Goal: Submit feedback/report problem

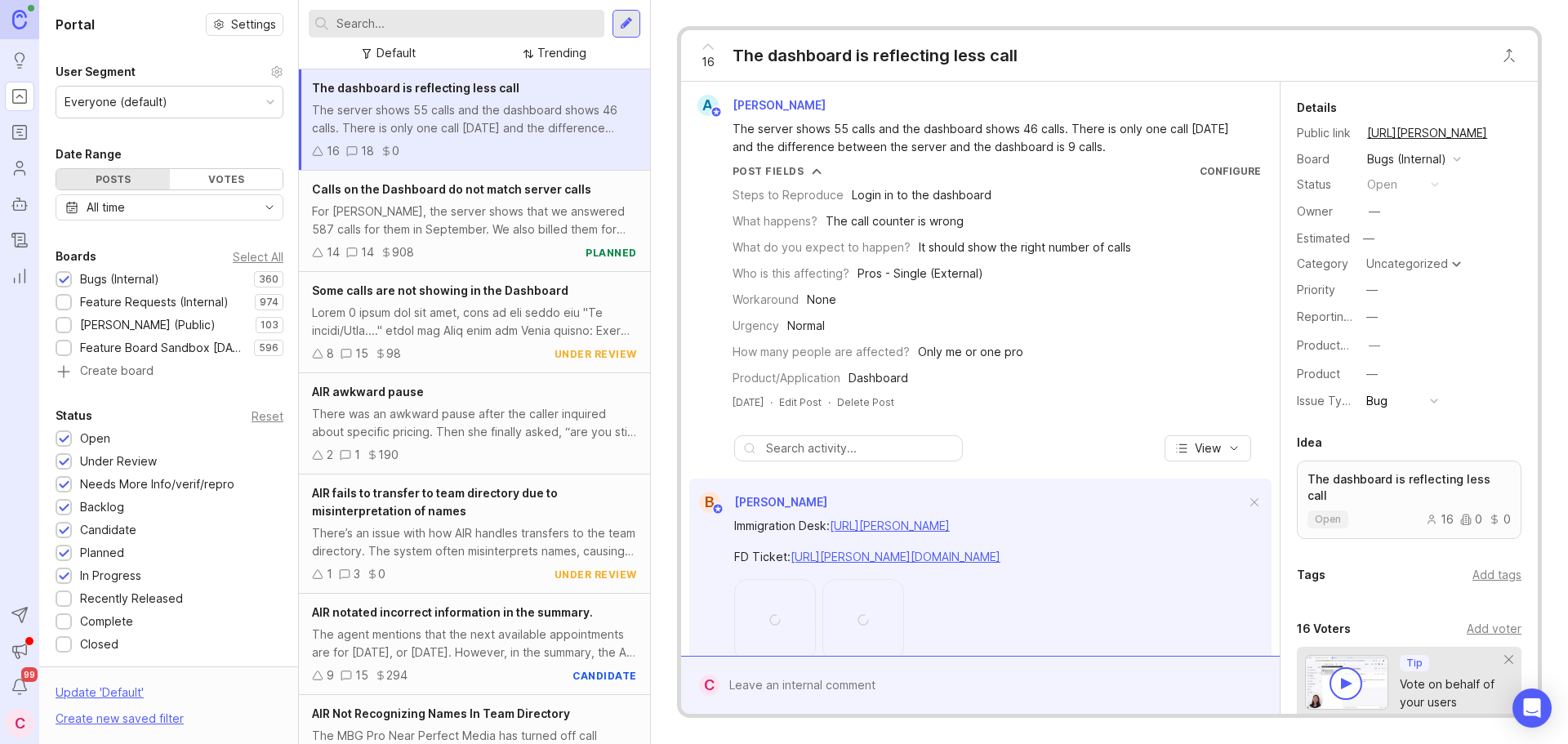
click at [435, 30] on input "text" at bounding box center [466, 24] width 261 height 18
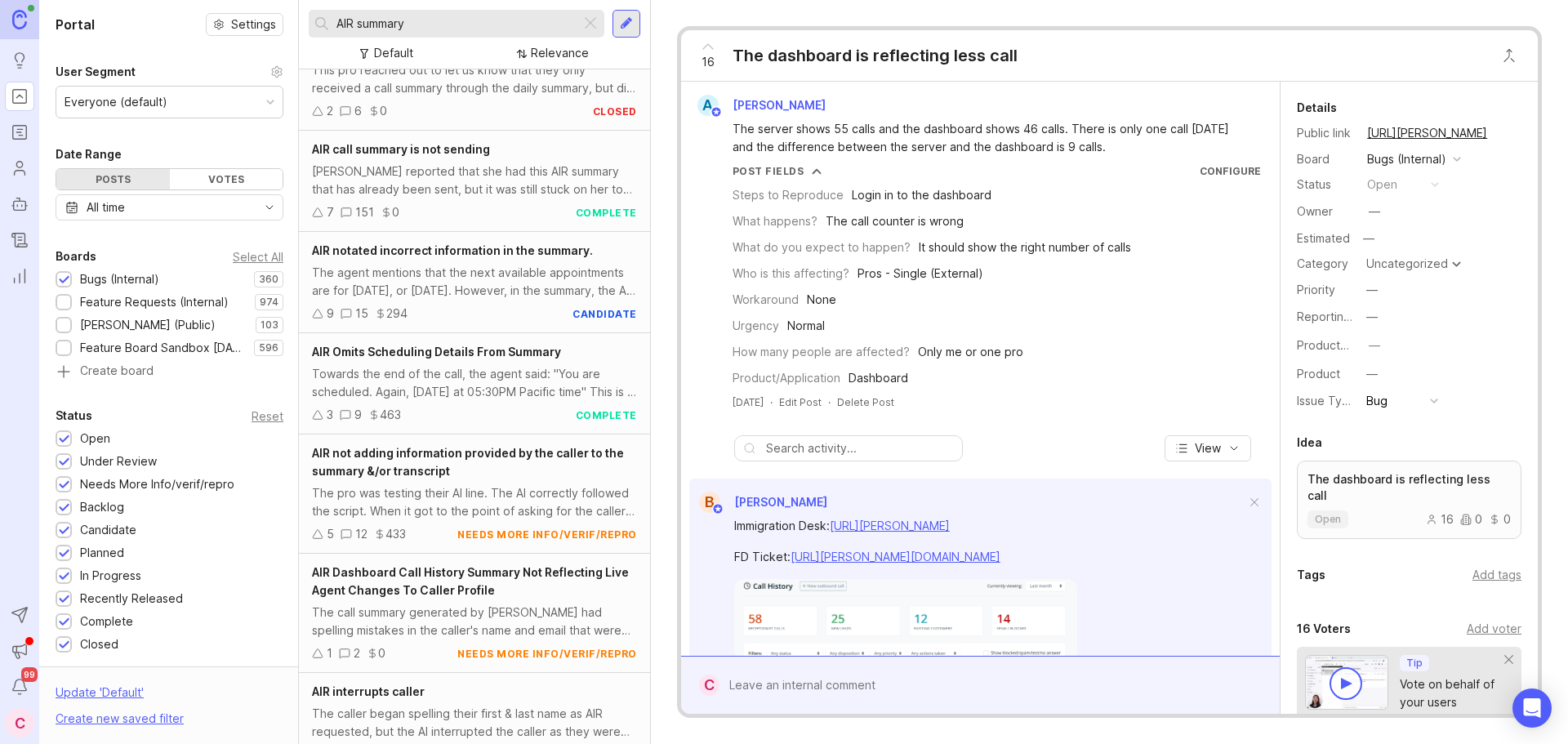
scroll to position [807, 0]
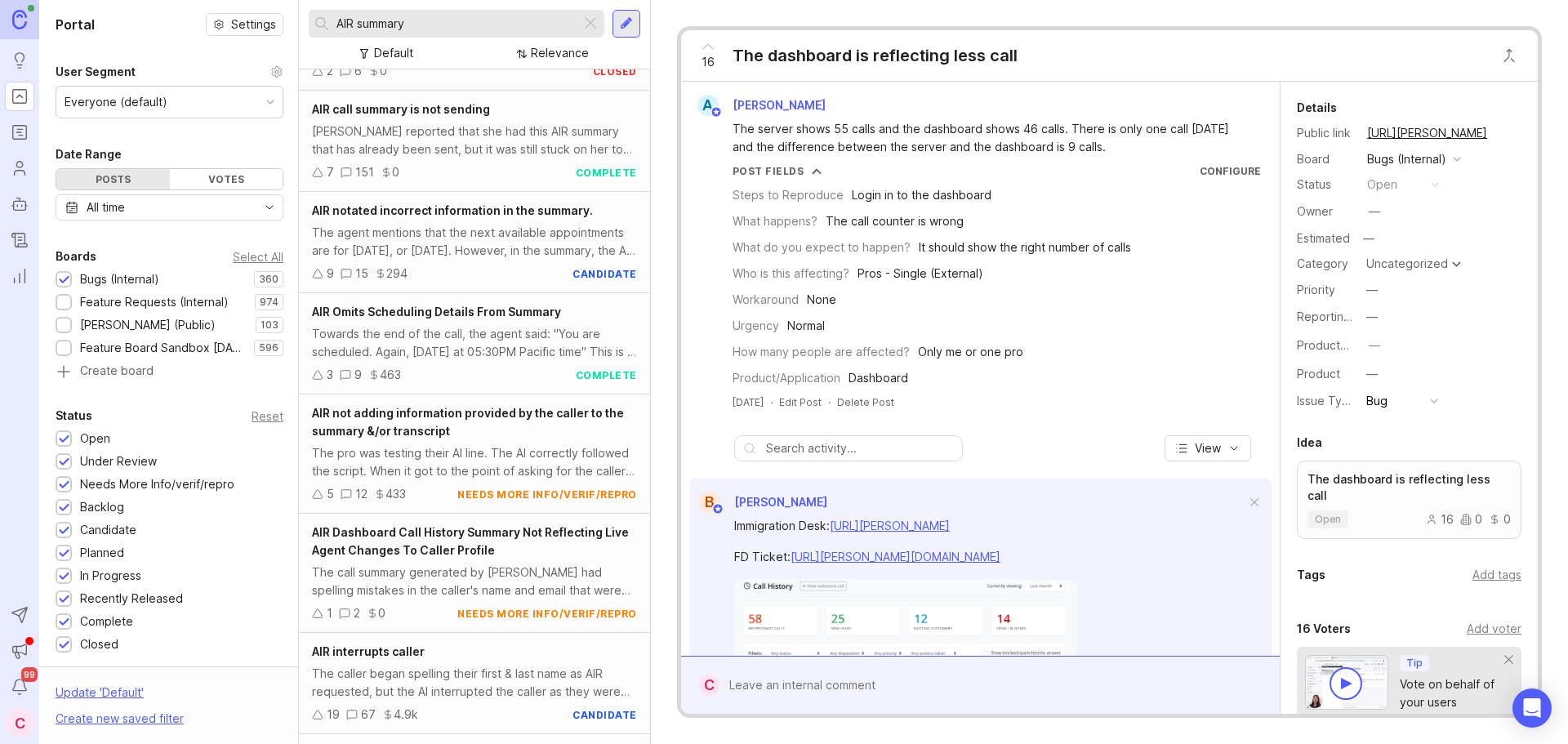
type input "AIR summary"
drag, startPoint x: 511, startPoint y: 441, endPoint x: 486, endPoint y: 504, distance: 67.8
click at [511, 440] on div "AIR not adding information provided by the caller to the summary &/or transcrip…" at bounding box center [474, 454] width 351 height 119
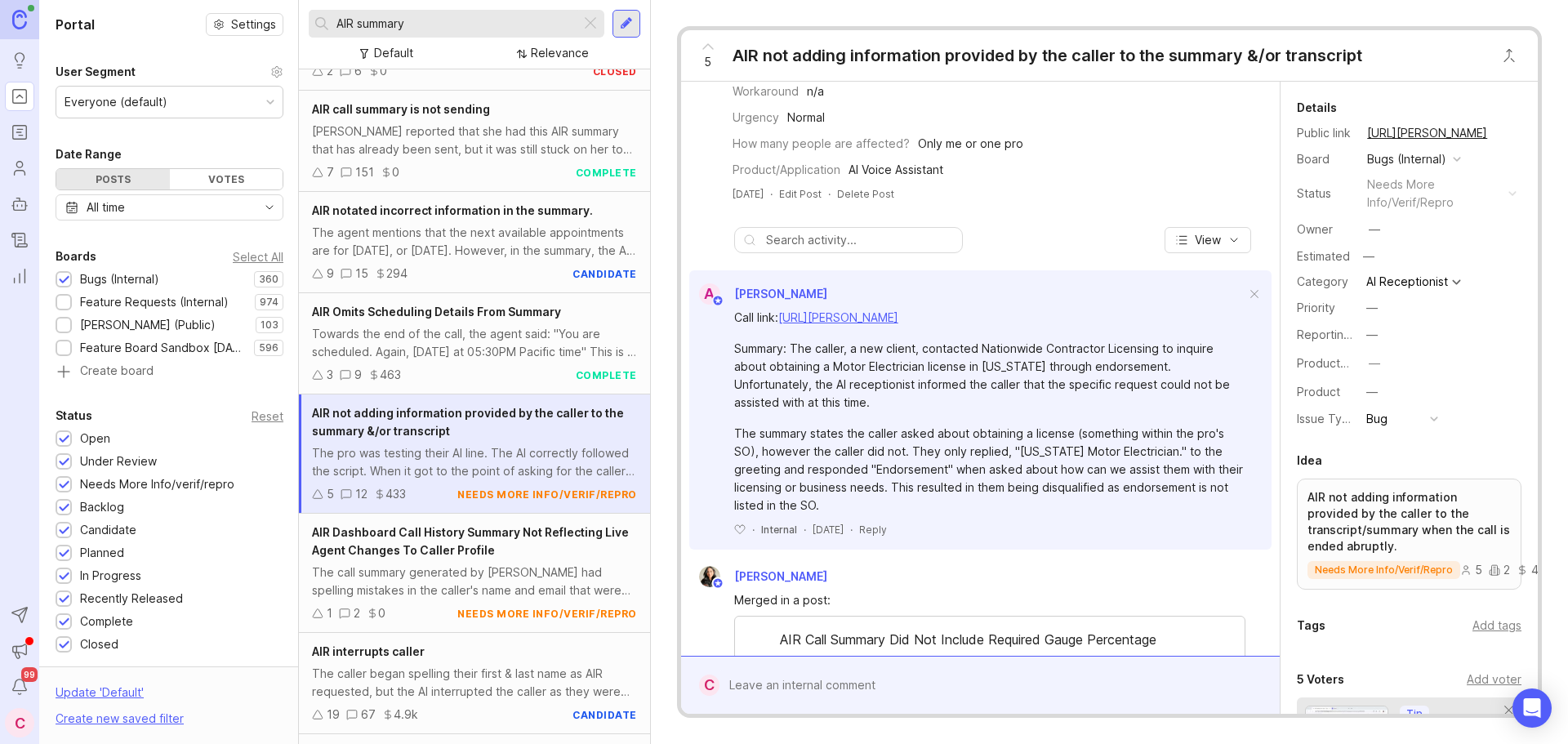
scroll to position [409, 0]
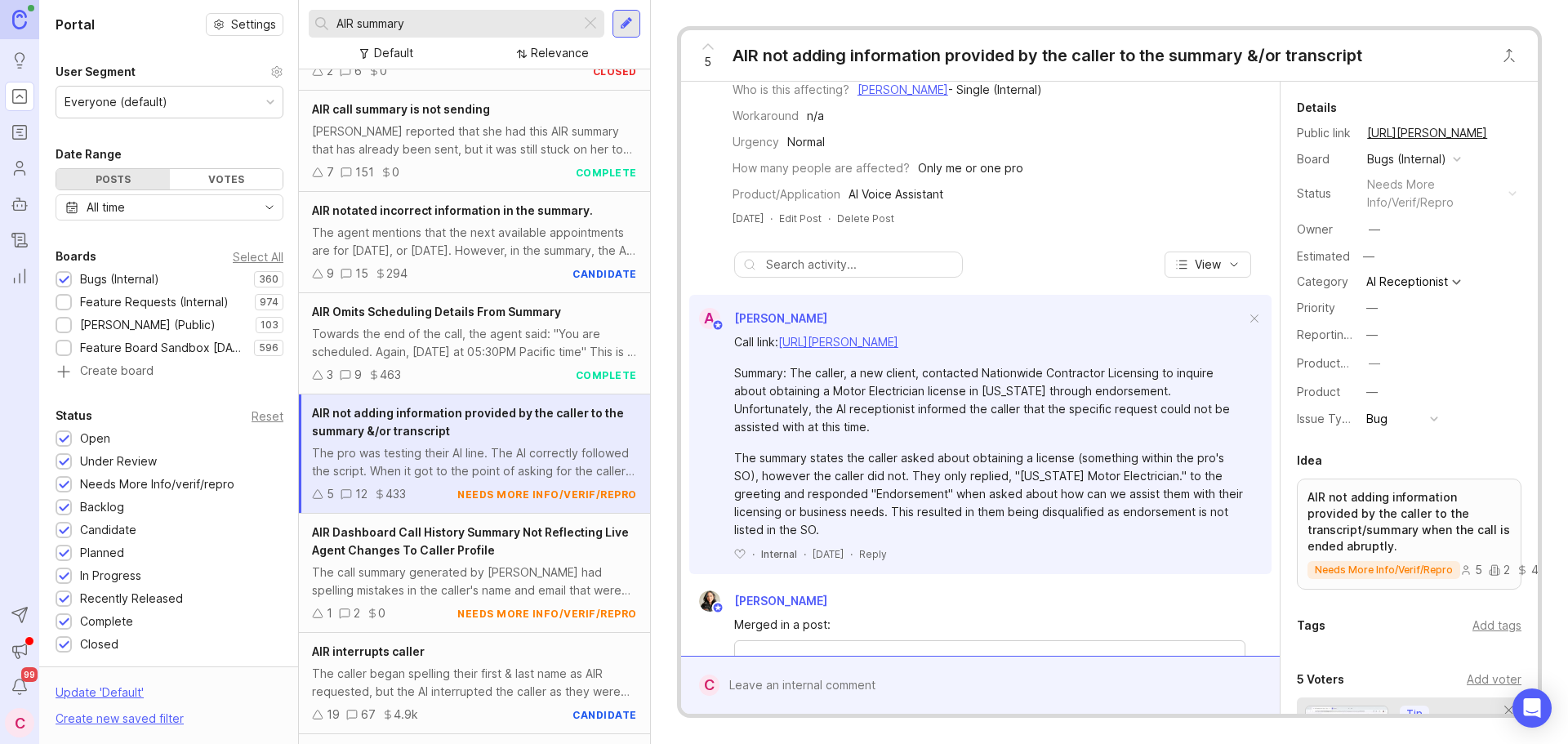
click at [834, 690] on div at bounding box center [992, 685] width 546 height 31
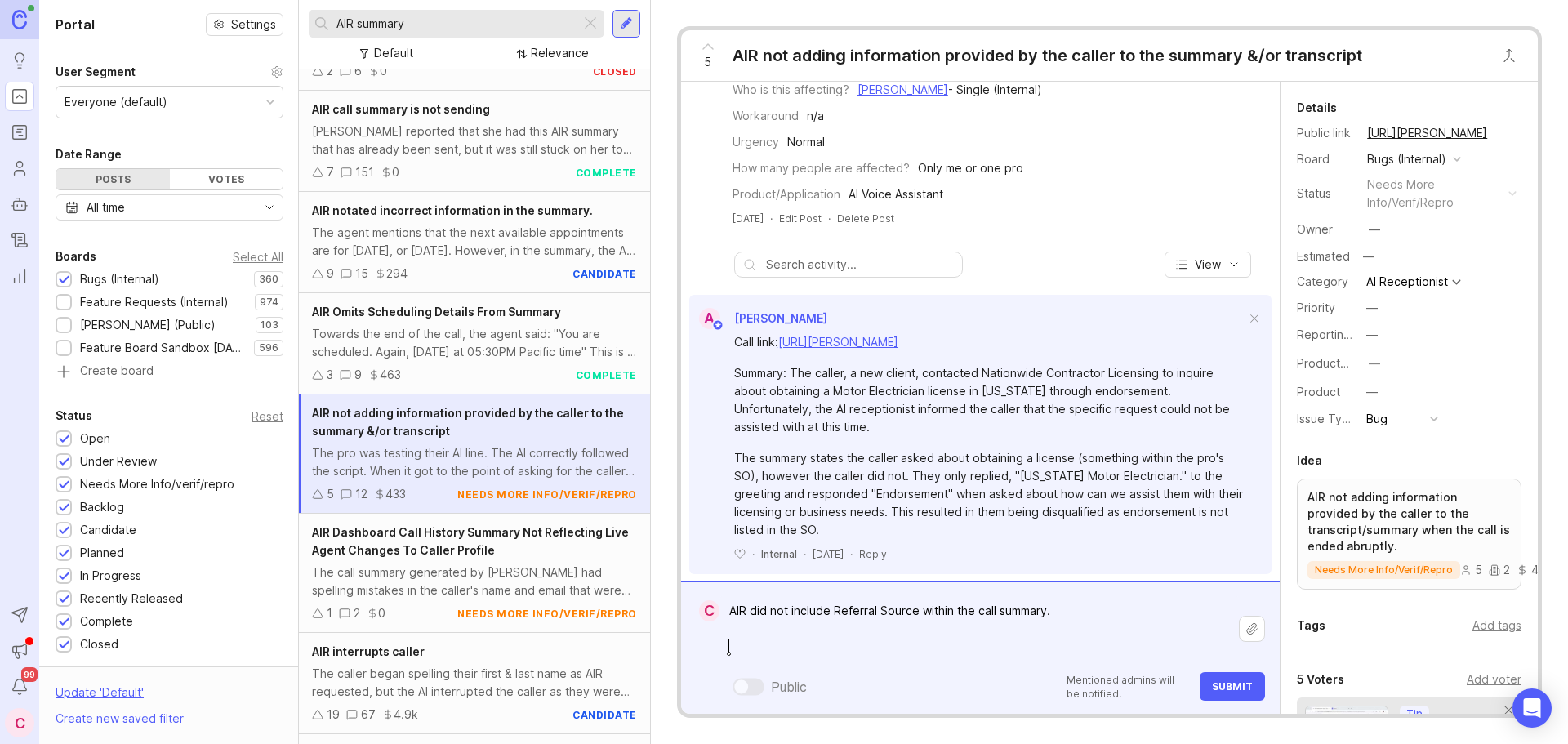
paste textarea "[URL][PERSON_NAME]"
click at [1072, 610] on textarea "AIR did not include Referral Source within the call summary. [URL][PERSON_NAME]" at bounding box center [979, 629] width 519 height 67
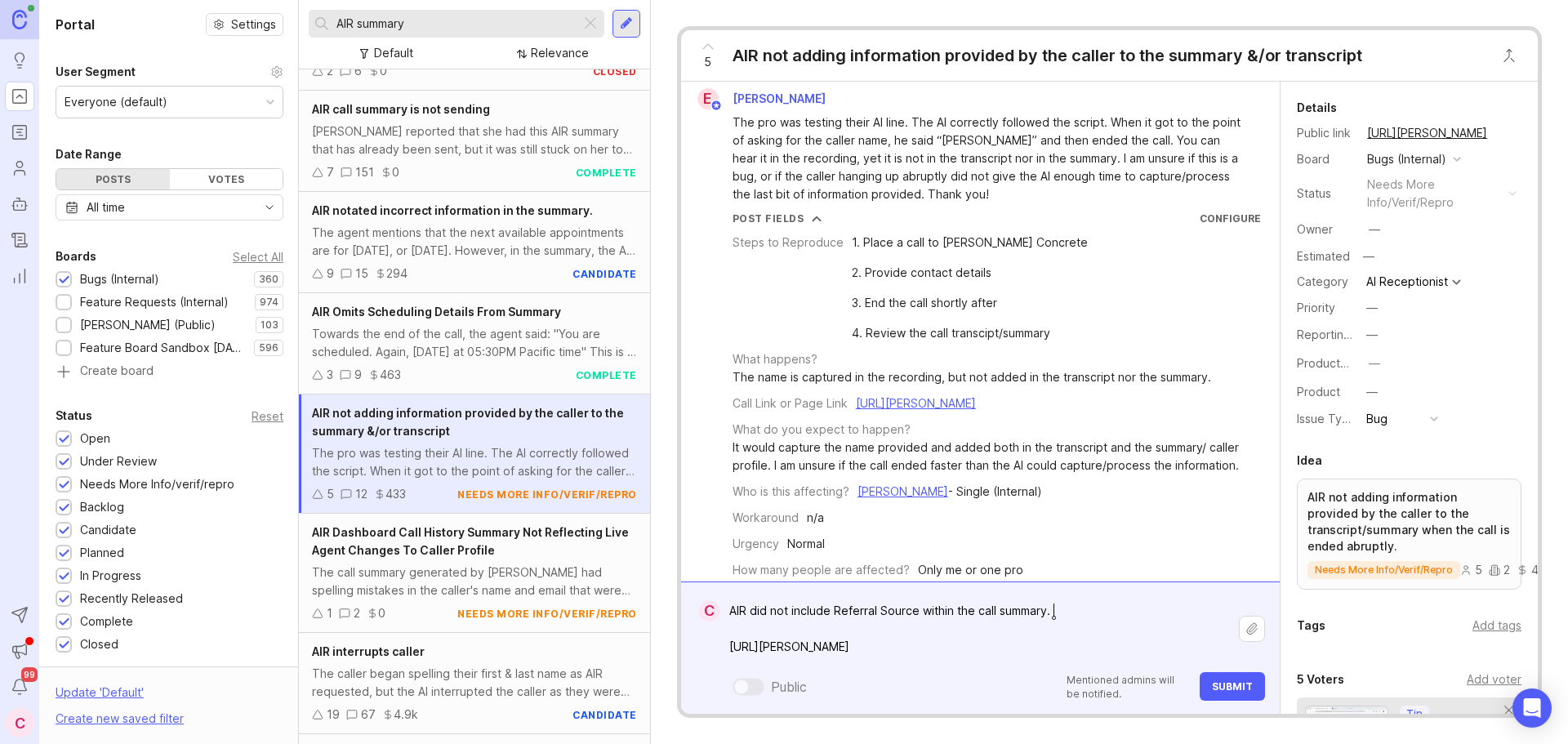
scroll to position [0, 0]
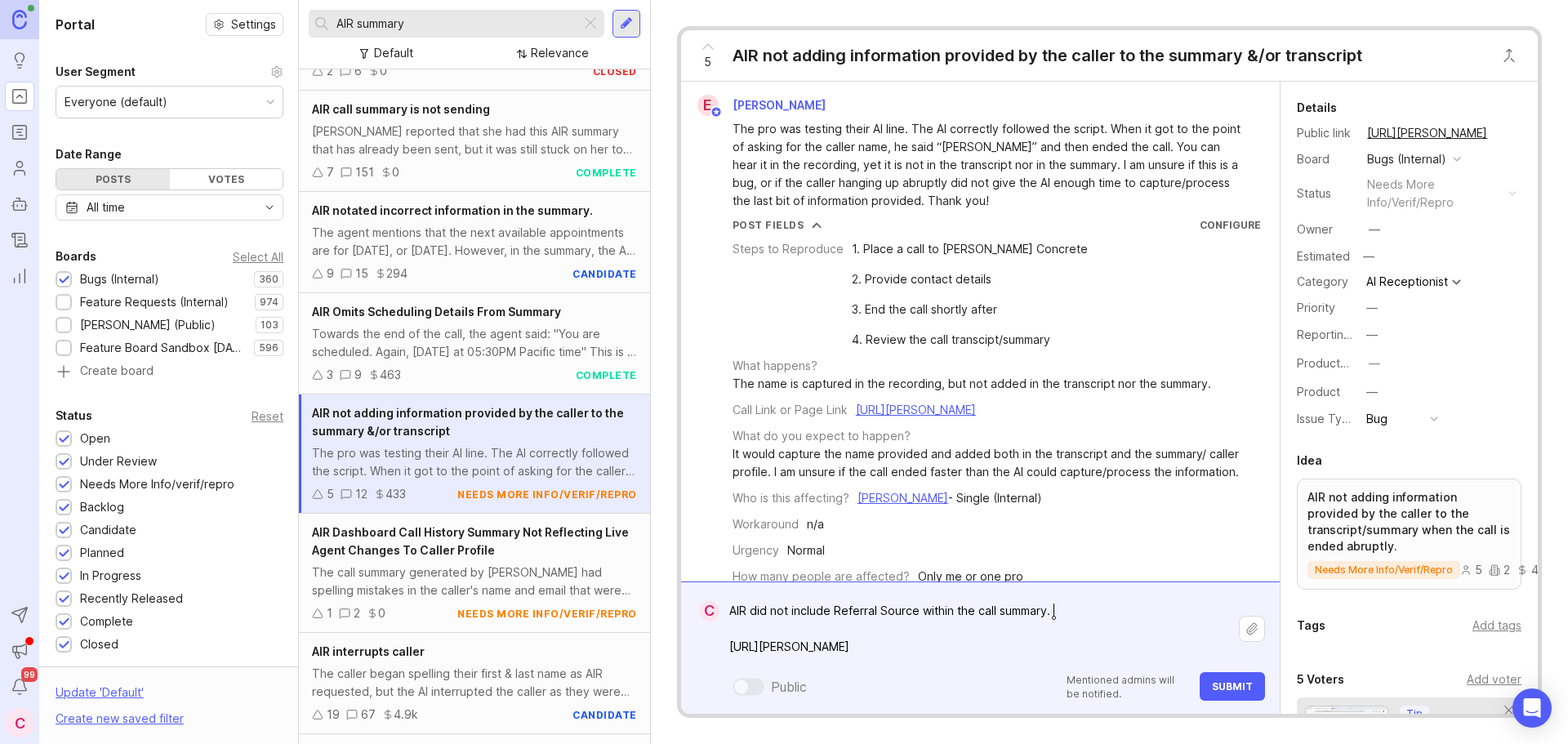
click at [1049, 606] on textarea "AIR did not include Referral Source within the call summary. [URL][PERSON_NAME]" at bounding box center [979, 629] width 519 height 67
type textarea "AIR did not include Referral Source within the call summary that was sent to th…"
click at [1228, 690] on span "Submit" at bounding box center [1233, 686] width 41 height 12
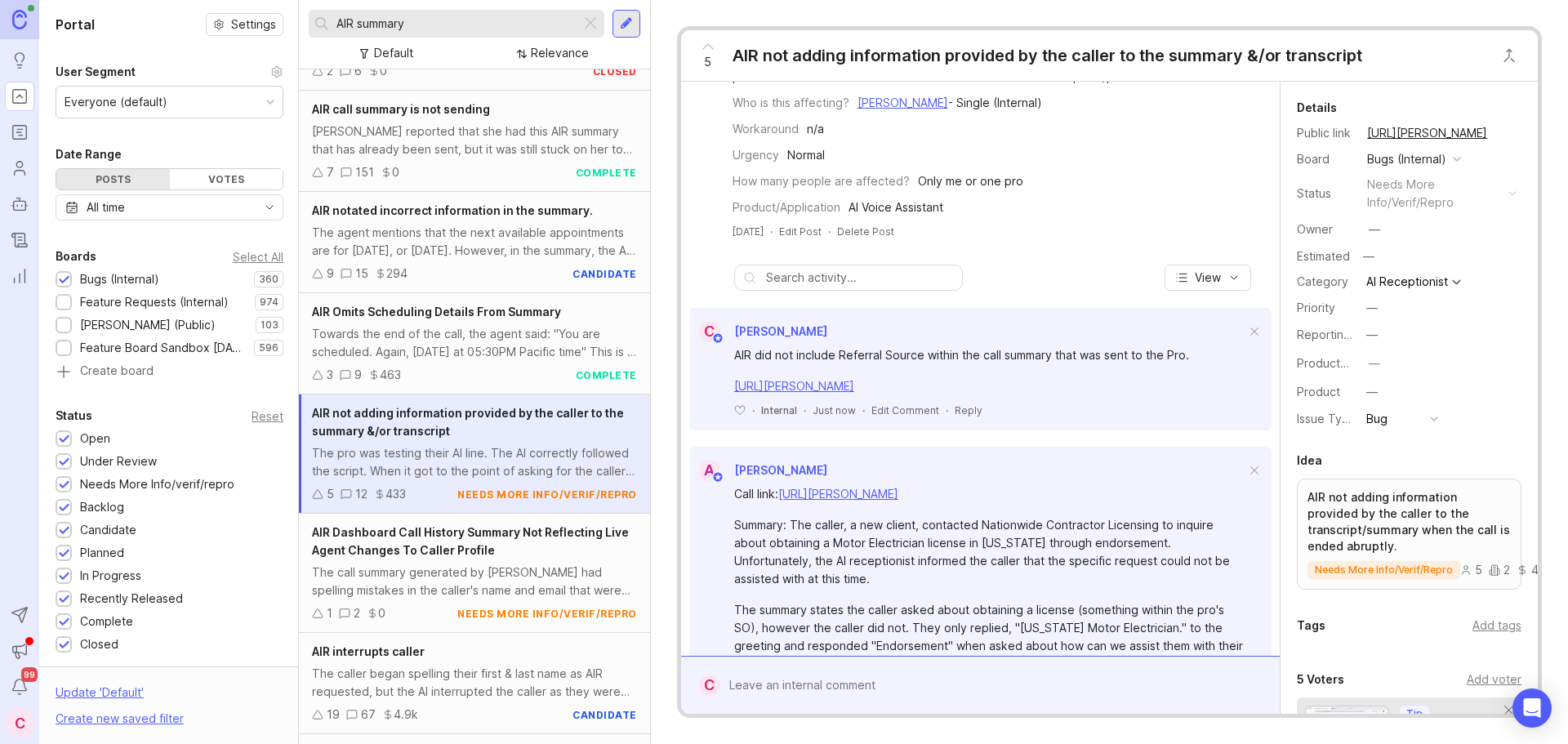
scroll to position [409, 0]
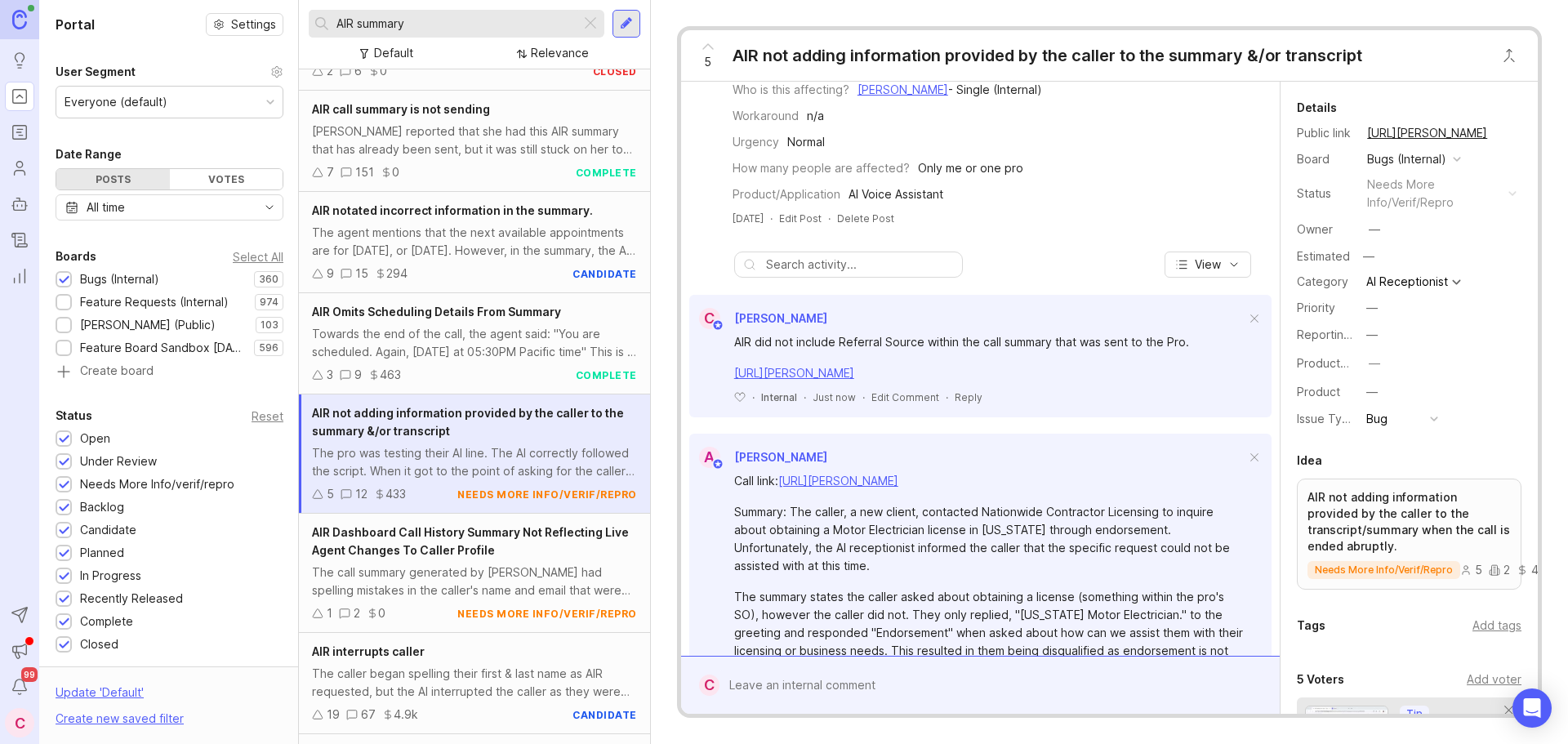
click at [712, 54] on icon at bounding box center [708, 47] width 19 height 19
click at [1495, 128] on button "copy icon" at bounding box center [1504, 134] width 23 height 23
